Goal: Task Accomplishment & Management: Use online tool/utility

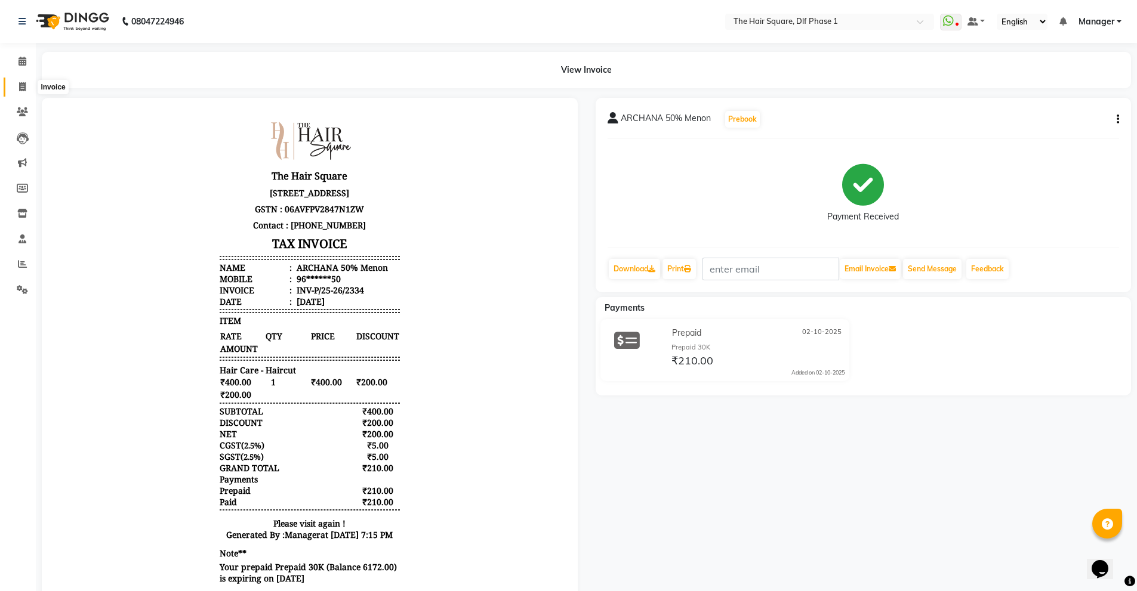
click at [24, 84] on icon at bounding box center [22, 86] width 7 height 9
select select "service"
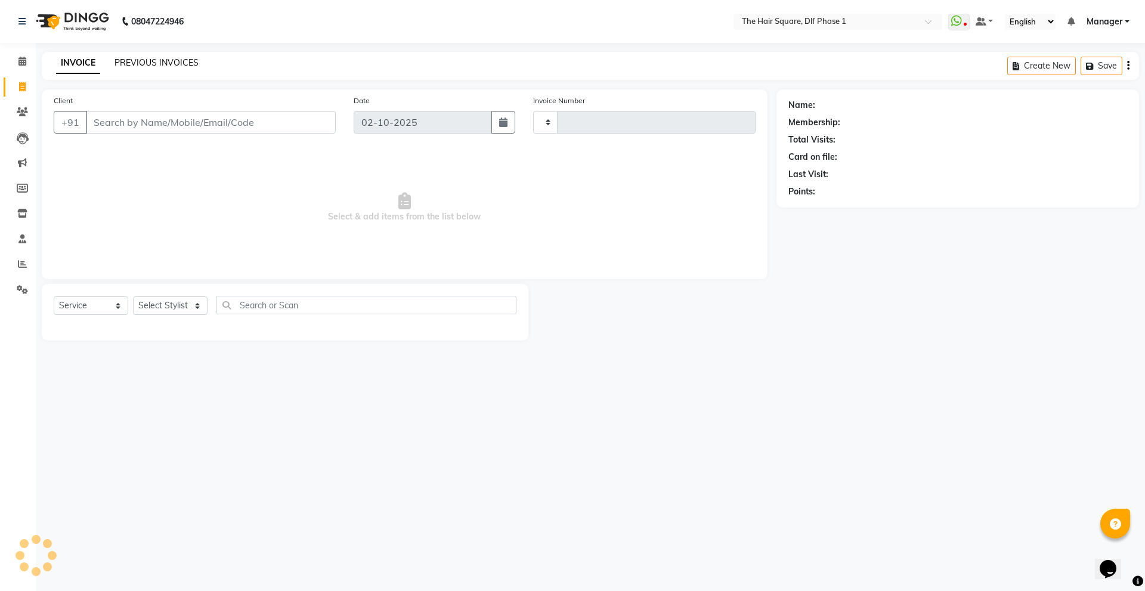
type input "2336"
select select "5766"
click at [186, 62] on link "PREVIOUS INVOICES" at bounding box center [157, 62] width 84 height 11
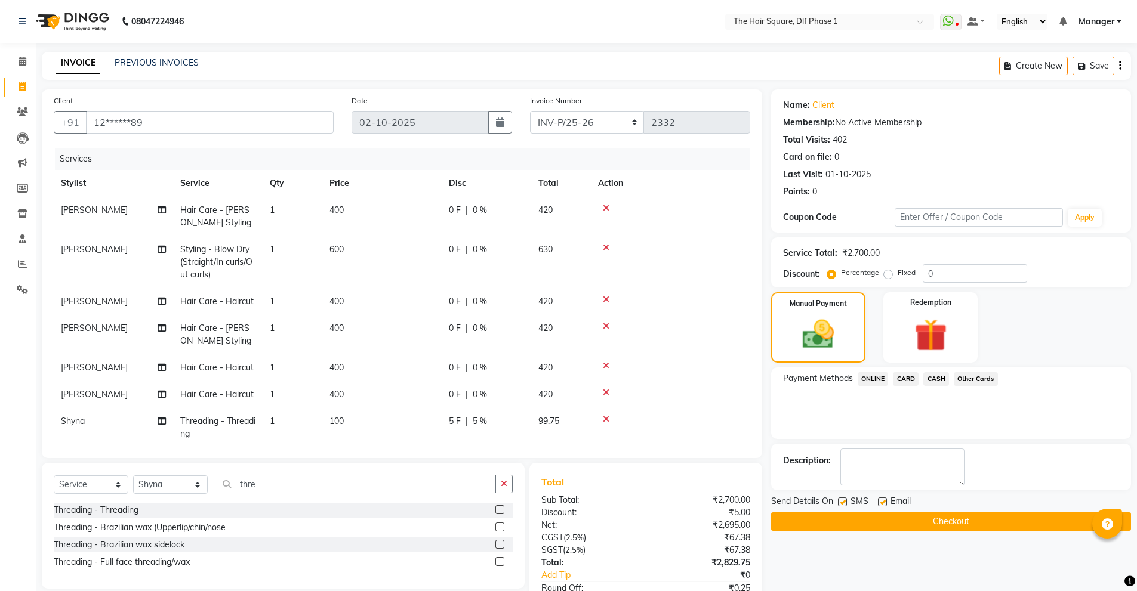
select select "5766"
select select "service"
select select "39751"
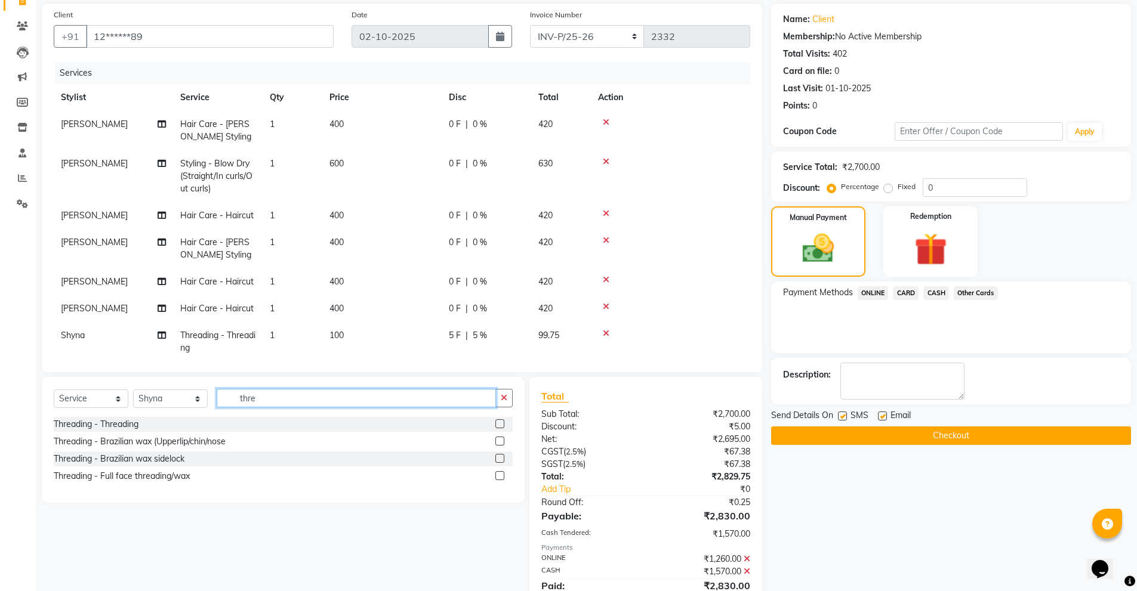
drag, startPoint x: 278, startPoint y: 394, endPoint x: 143, endPoint y: 415, distance: 136.3
click at [143, 415] on div "Select Service Product Membership Package Voucher Prepaid Gift Card Select Styl…" at bounding box center [283, 403] width 459 height 28
type input "sham"
click at [175, 426] on div "Hair Care - Shampoo & Conditioner" at bounding box center [122, 424] width 136 height 13
checkbox input "false"
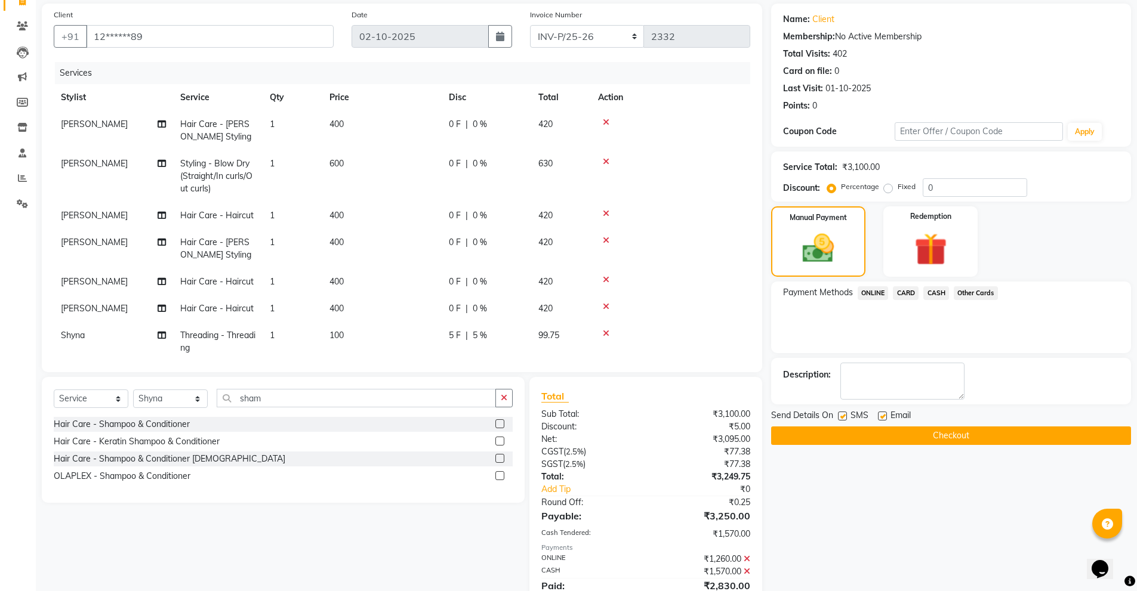
scroll to position [59, 0]
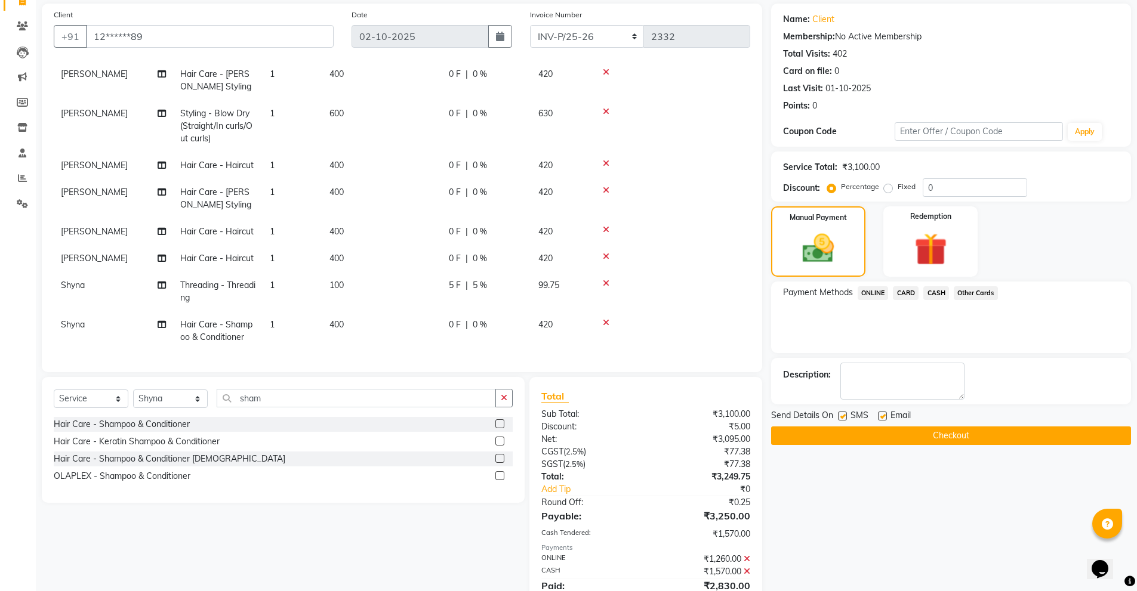
click at [939, 290] on span "CASH" at bounding box center [936, 293] width 26 height 14
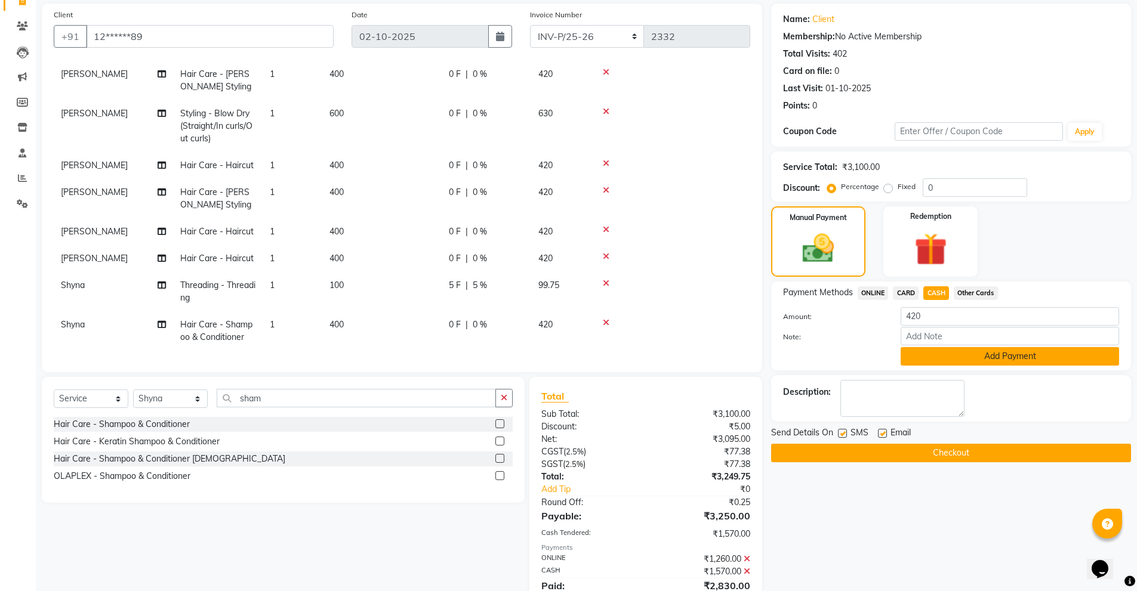
click at [952, 362] on button "Add Payment" at bounding box center [1009, 356] width 218 height 18
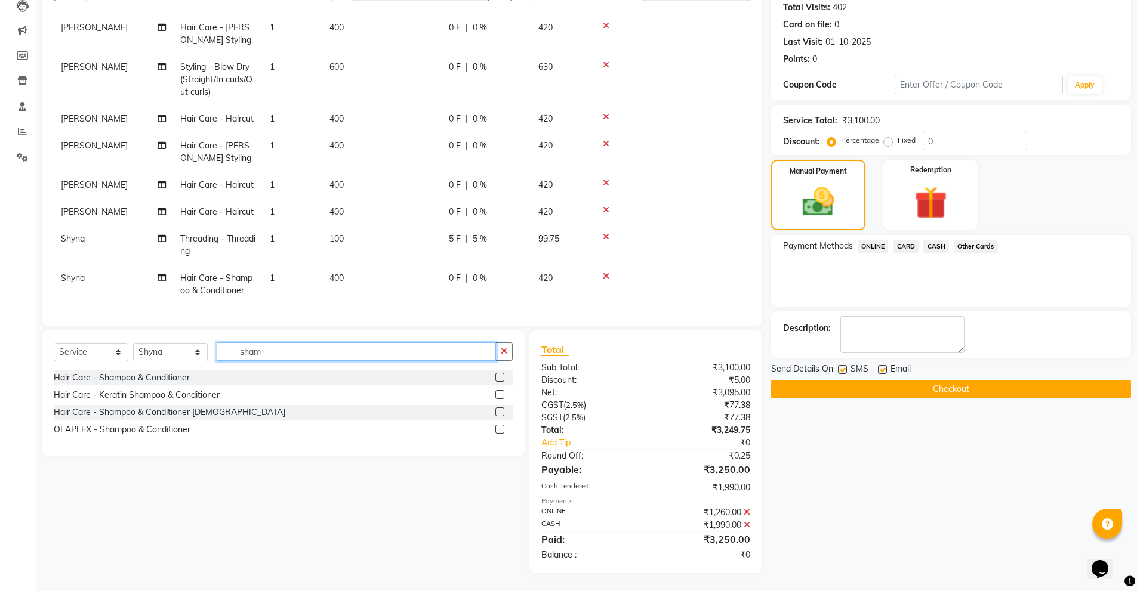
drag, startPoint x: 286, startPoint y: 353, endPoint x: 155, endPoint y: 353, distance: 131.3
click at [155, 353] on div "Select Service Product Membership Package Voucher Prepaid Gift Card Select Styl…" at bounding box center [283, 356] width 459 height 28
type input "thre"
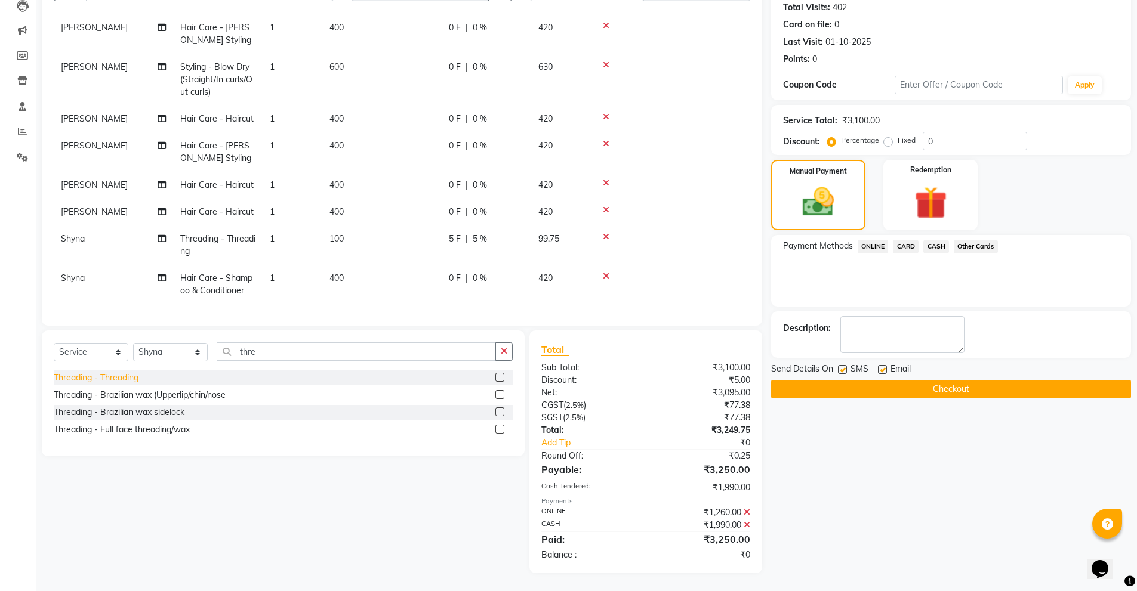
click at [126, 377] on div "Threading - Threading" at bounding box center [96, 378] width 85 height 13
checkbox input "false"
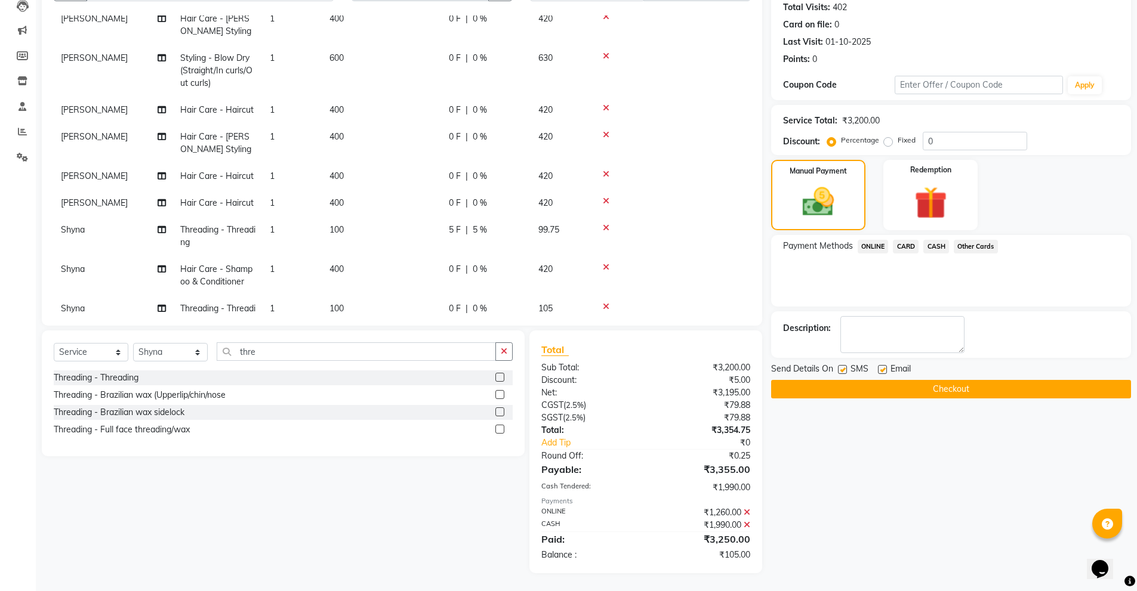
scroll to position [98, 0]
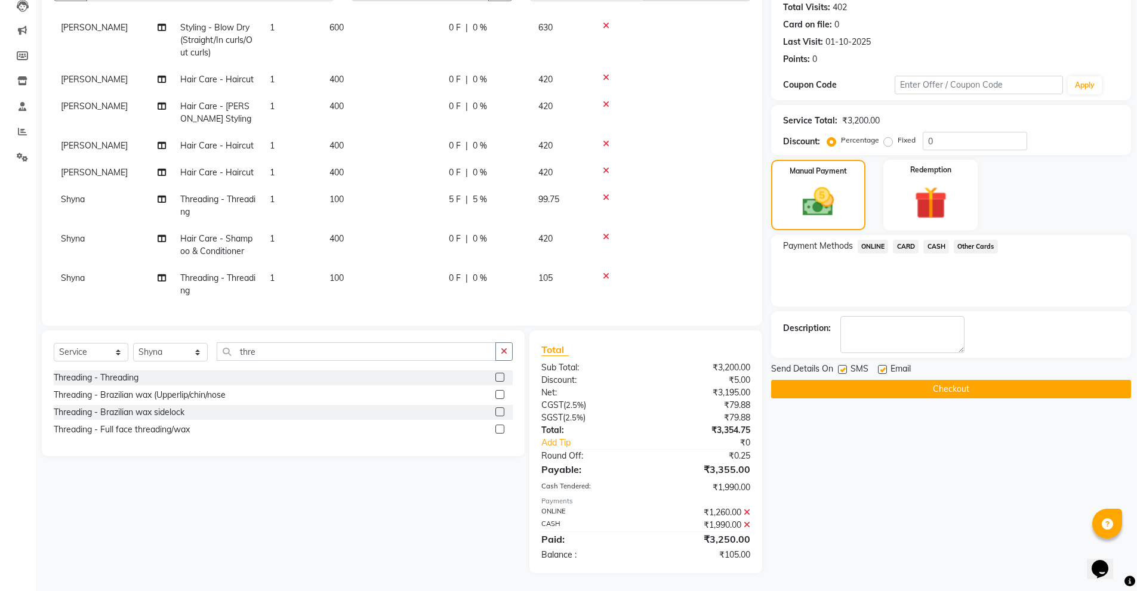
click at [296, 274] on td "1" at bounding box center [293, 284] width 60 height 39
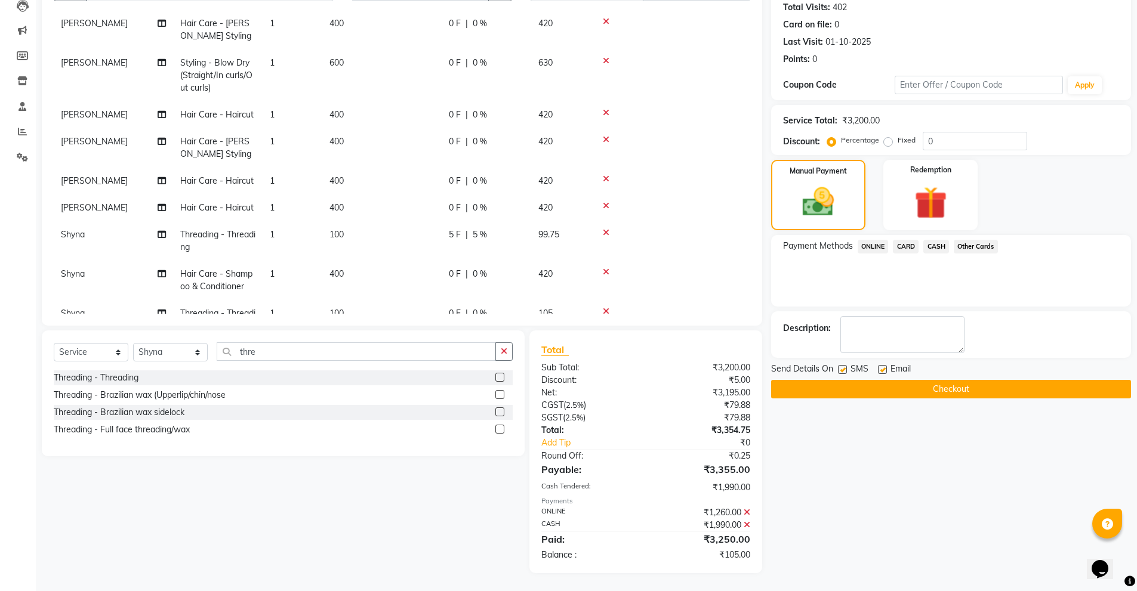
select select "39751"
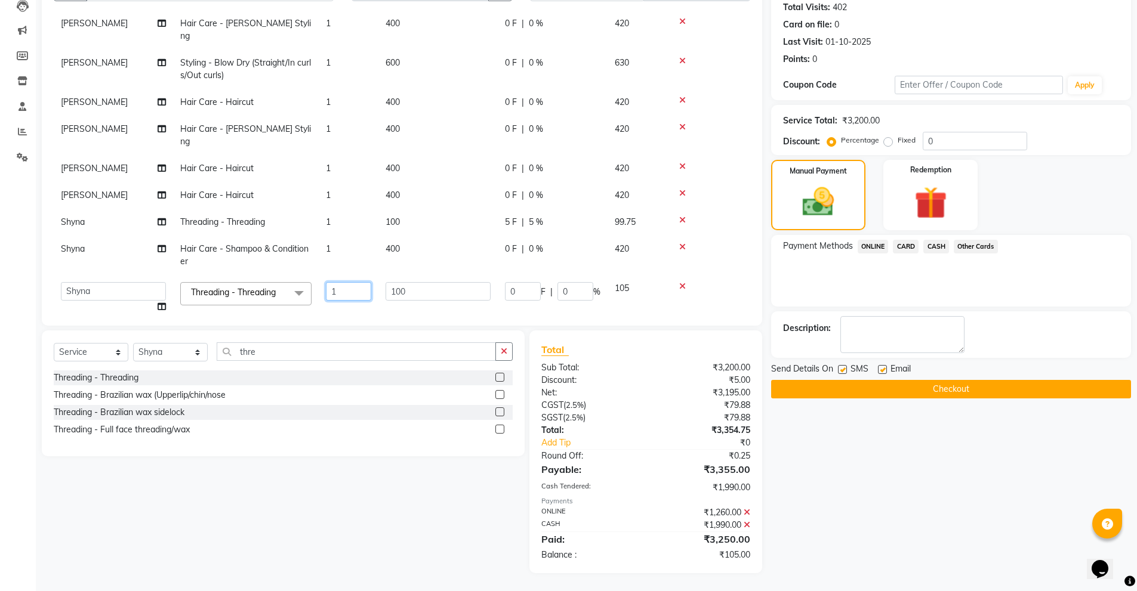
drag, startPoint x: 328, startPoint y: 275, endPoint x: 300, endPoint y: 282, distance: 28.9
click at [300, 282] on tr "[PERSON_NAME] [PERSON_NAME] [PERSON_NAME] [PERSON_NAME] Manager [PERSON_NAME] […" at bounding box center [402, 297] width 696 height 45
type input "2"
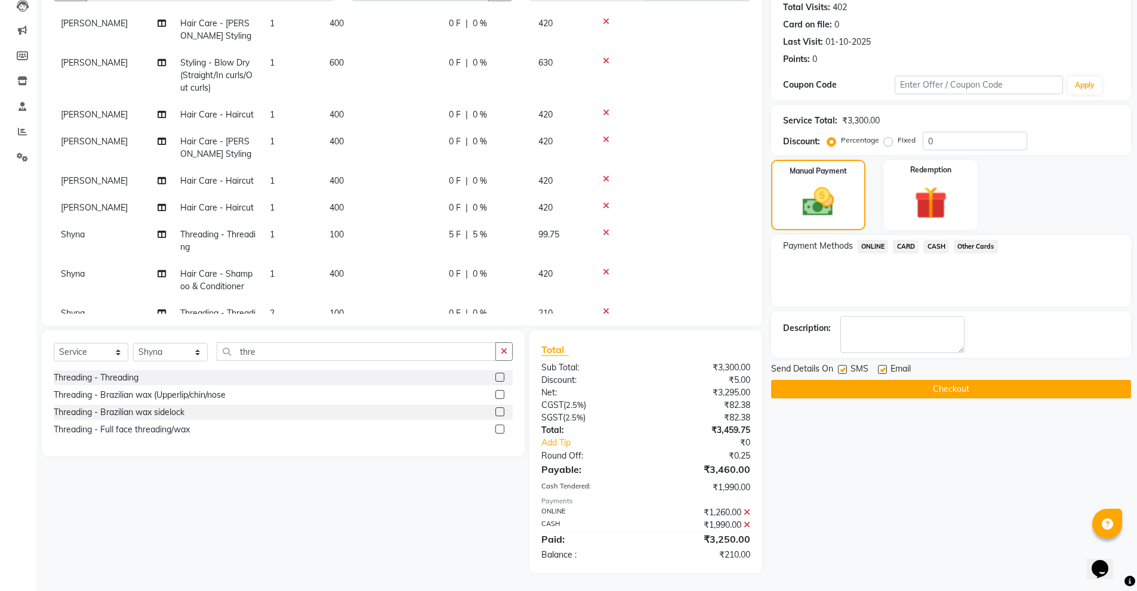
click at [331, 291] on tbody "Abdul Hair Care - [PERSON_NAME] Styling 1 400 0 F | 0 % 420 AMIT Styling - Blow…" at bounding box center [402, 174] width 696 height 329
click at [875, 248] on span "ONLINE" at bounding box center [872, 247] width 31 height 14
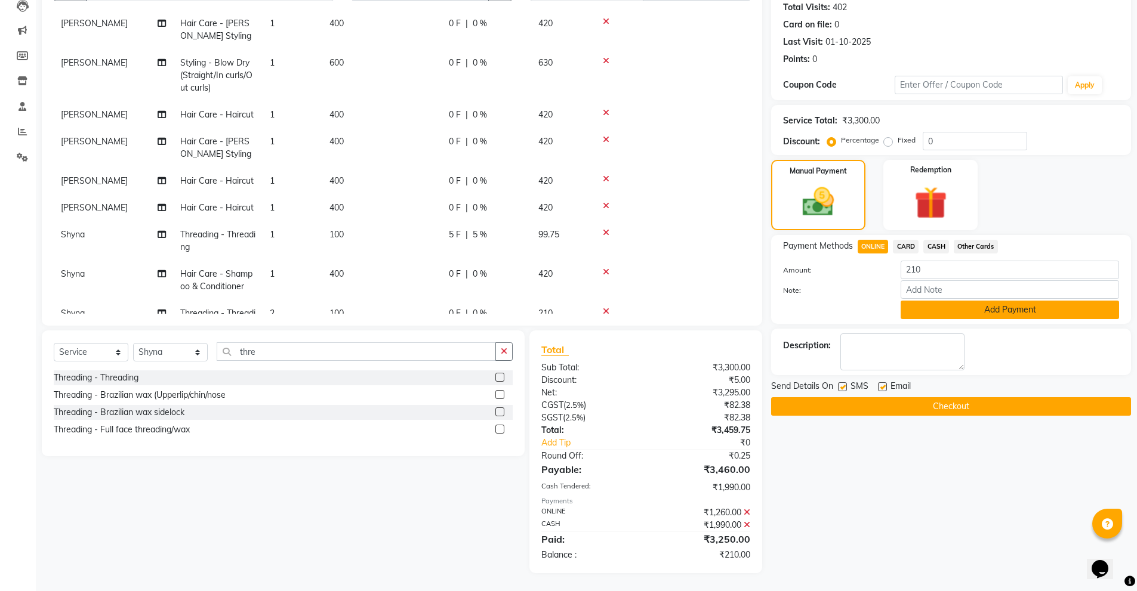
click at [932, 307] on button "Add Payment" at bounding box center [1009, 310] width 218 height 18
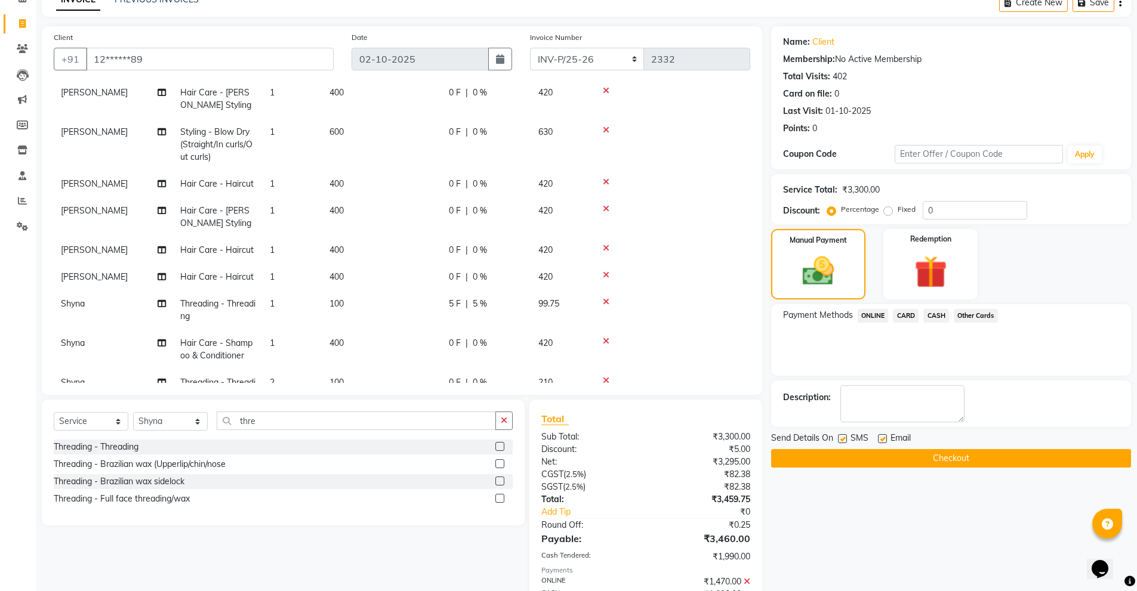
scroll to position [0, 0]
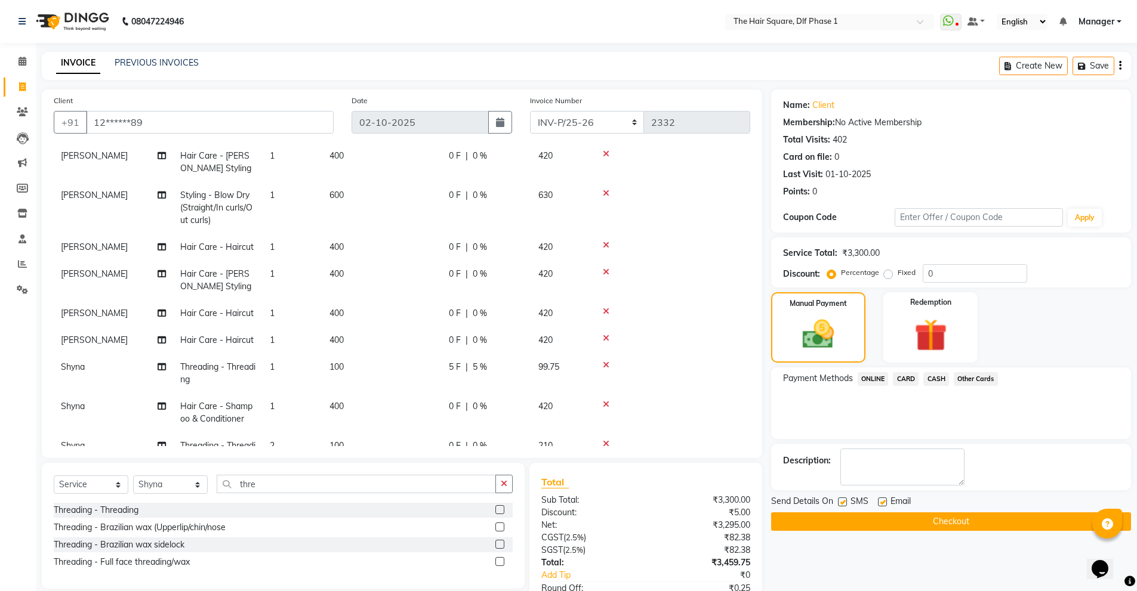
click at [790, 518] on button "Checkout" at bounding box center [951, 521] width 360 height 18
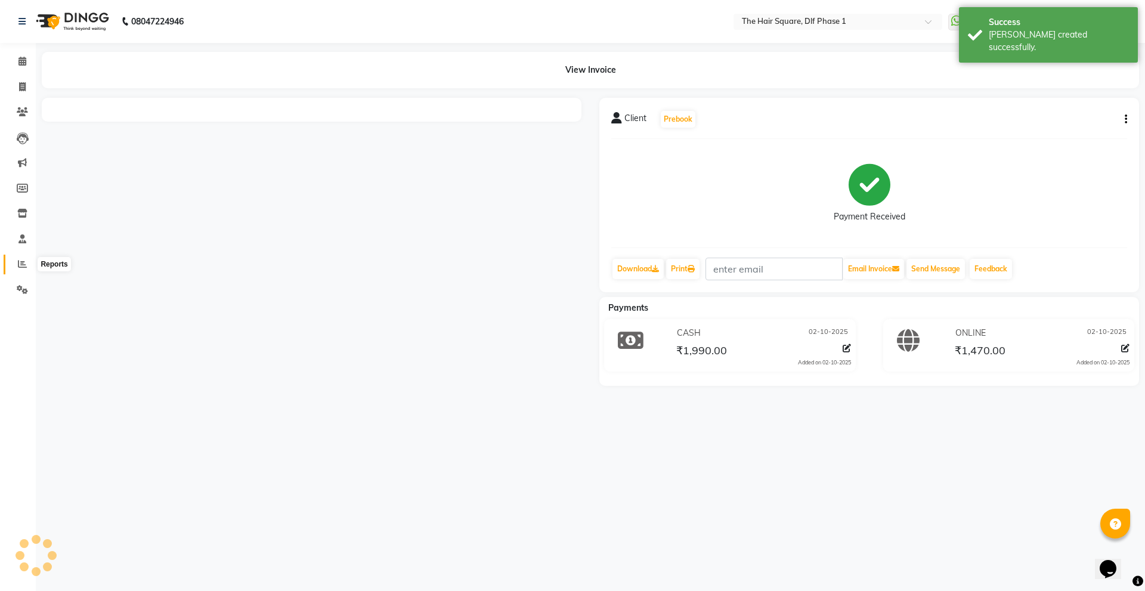
click at [20, 260] on icon at bounding box center [22, 264] width 9 height 9
